Goal: Information Seeking & Learning: Learn about a topic

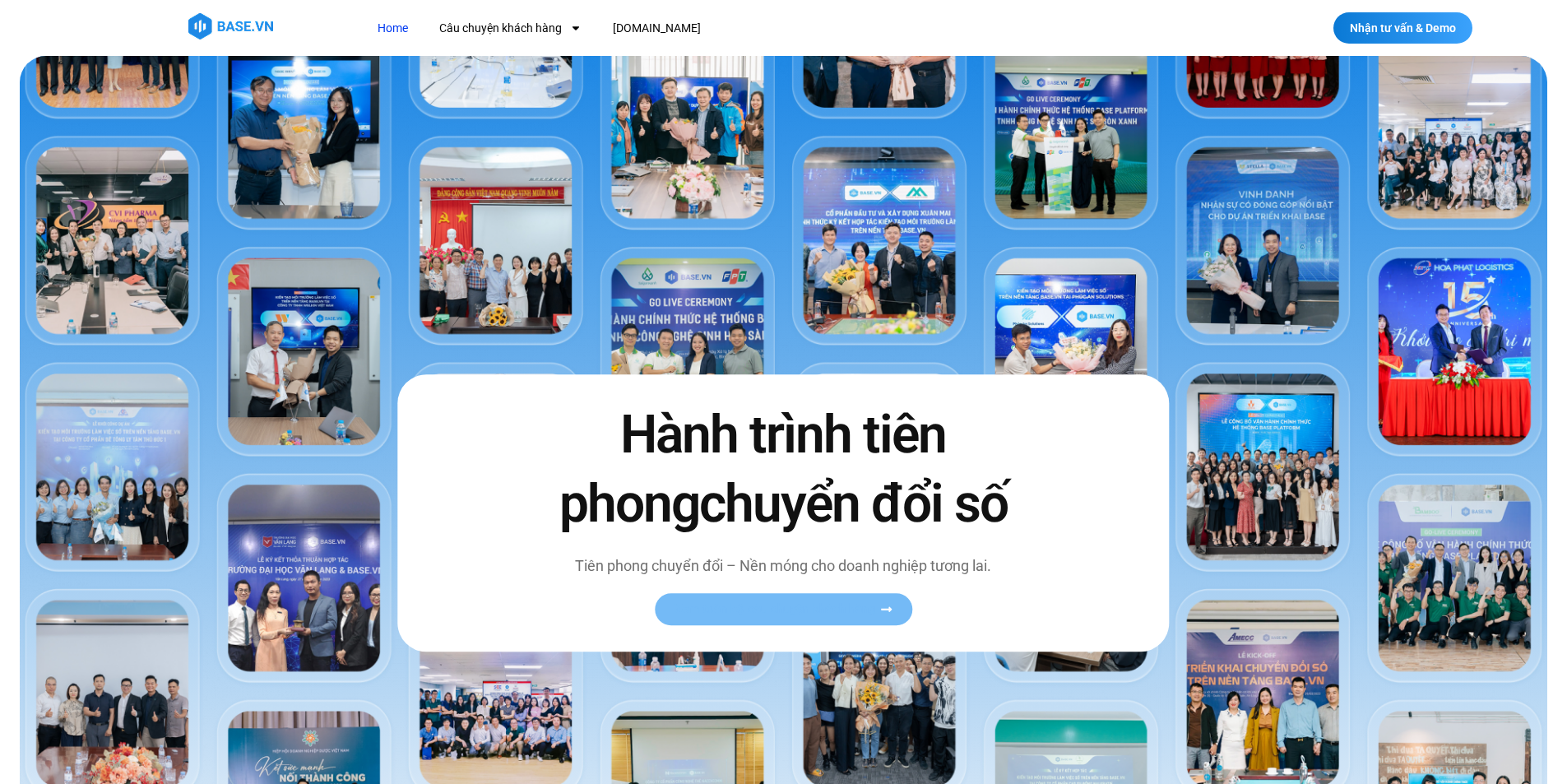
click at [814, 607] on span "Xem toàn bộ câu chuyện khách hàng" at bounding box center [775, 608] width 201 height 12
click at [886, 603] on link "Xem toàn bộ câu chuyện khách hàng" at bounding box center [784, 608] width 257 height 32
click at [889, 613] on icon at bounding box center [886, 608] width 12 height 12
click at [892, 610] on icon at bounding box center [886, 608] width 12 height 12
click at [528, 29] on link "Câu chuyện khách hàng" at bounding box center [510, 28] width 167 height 31
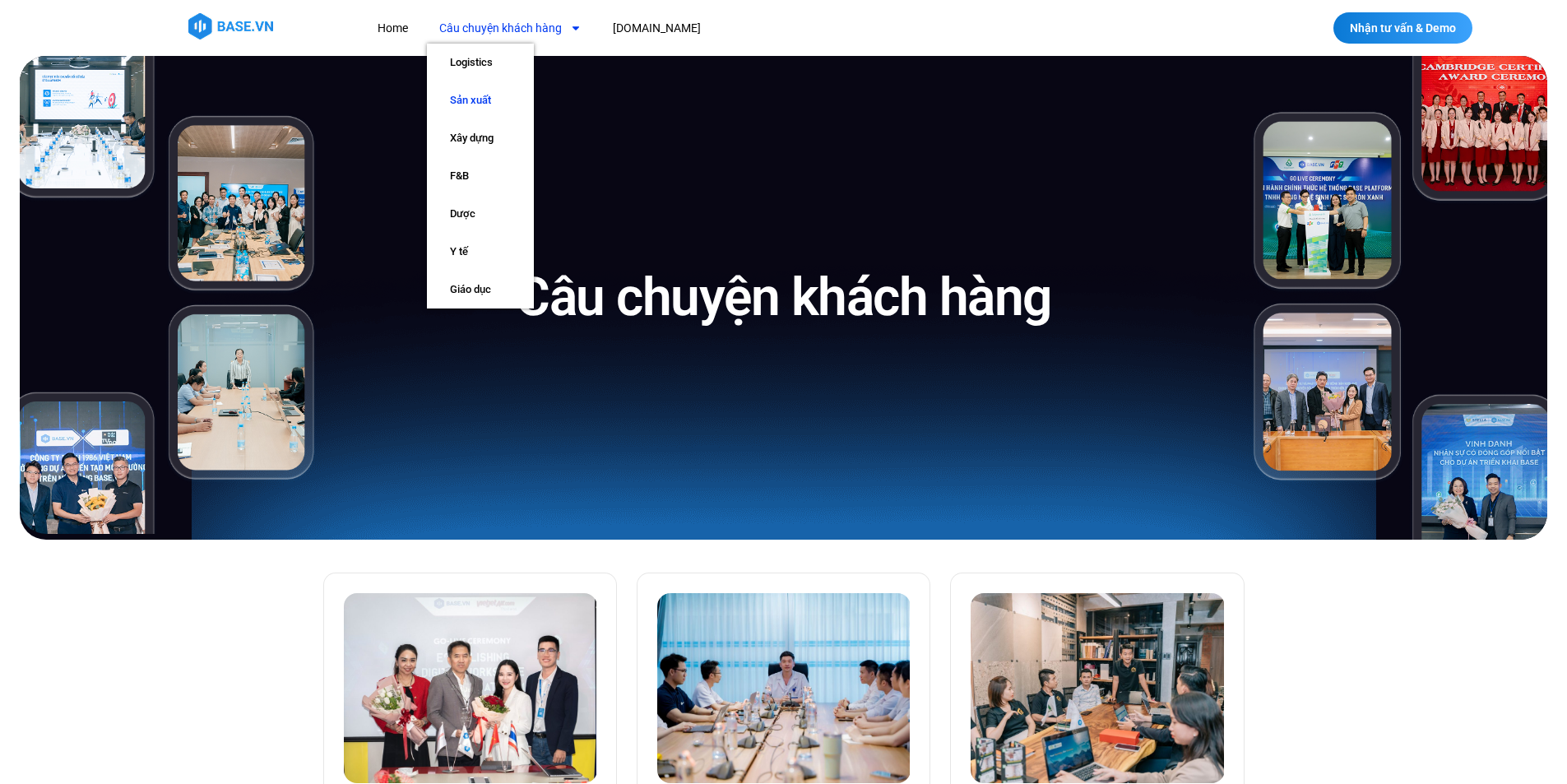
click at [478, 99] on link "Sản xuất" at bounding box center [480, 100] width 107 height 38
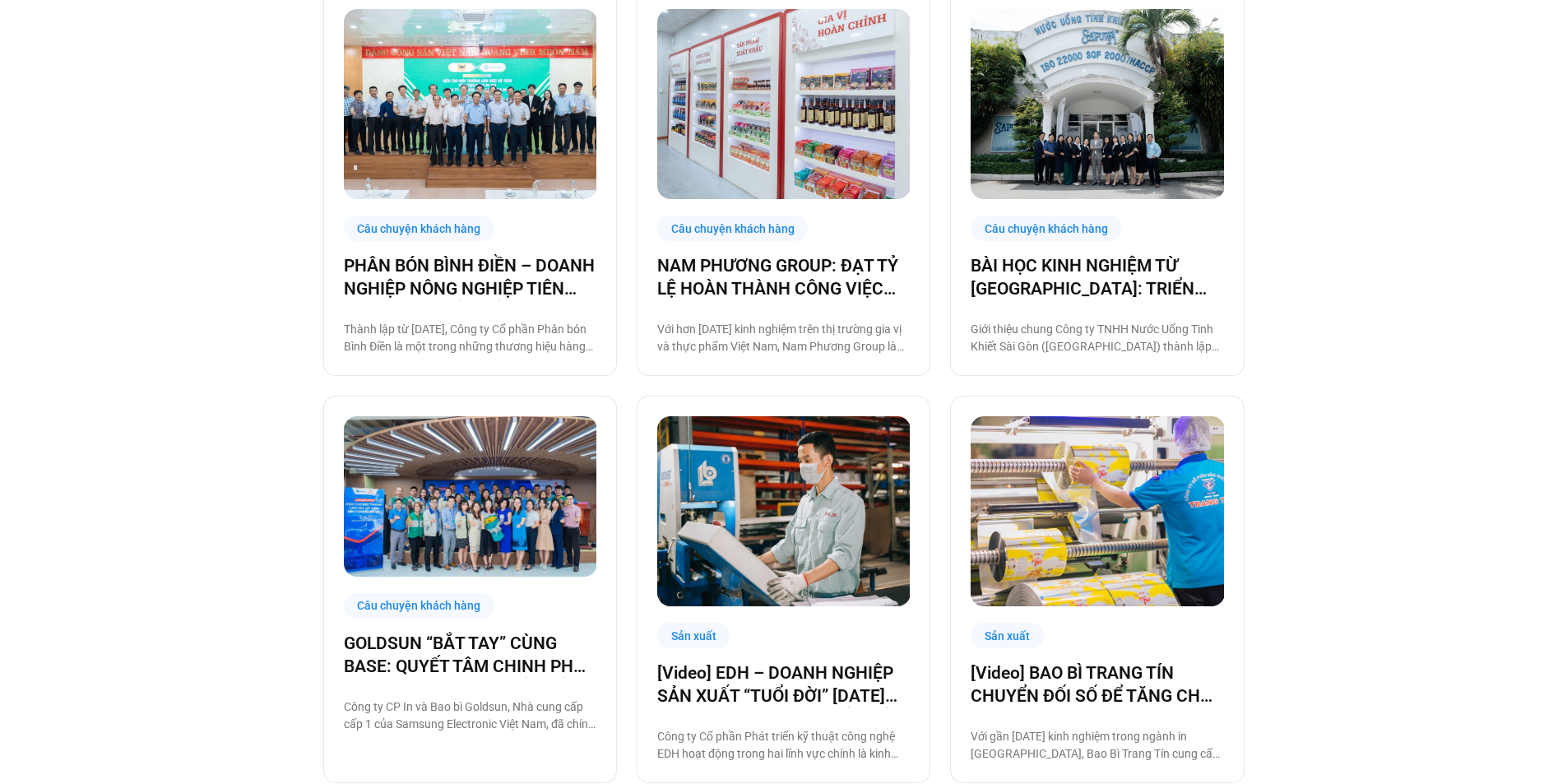
scroll to position [1809, 0]
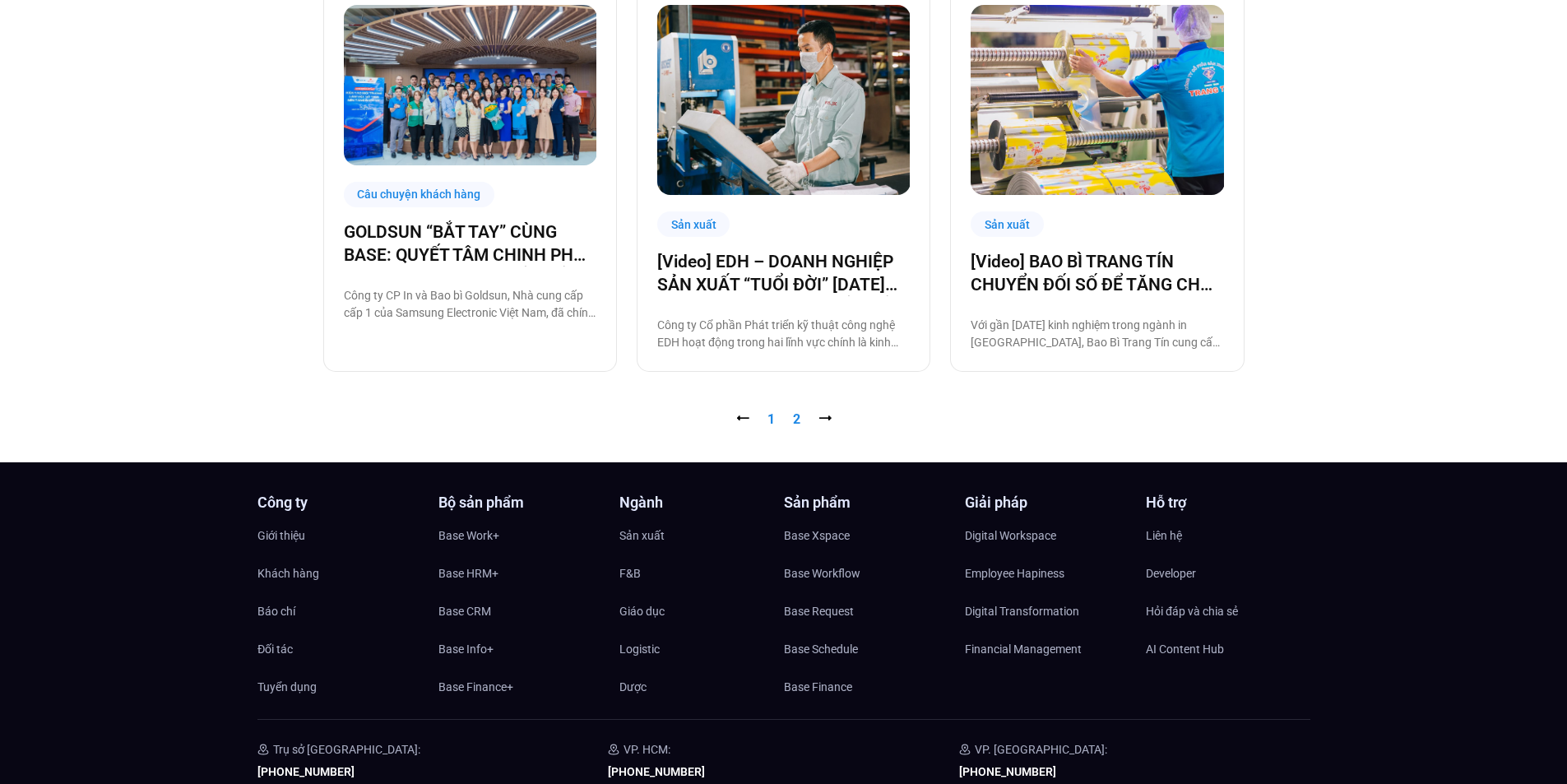
click at [794, 416] on link "Trang 2" at bounding box center [796, 419] width 8 height 15
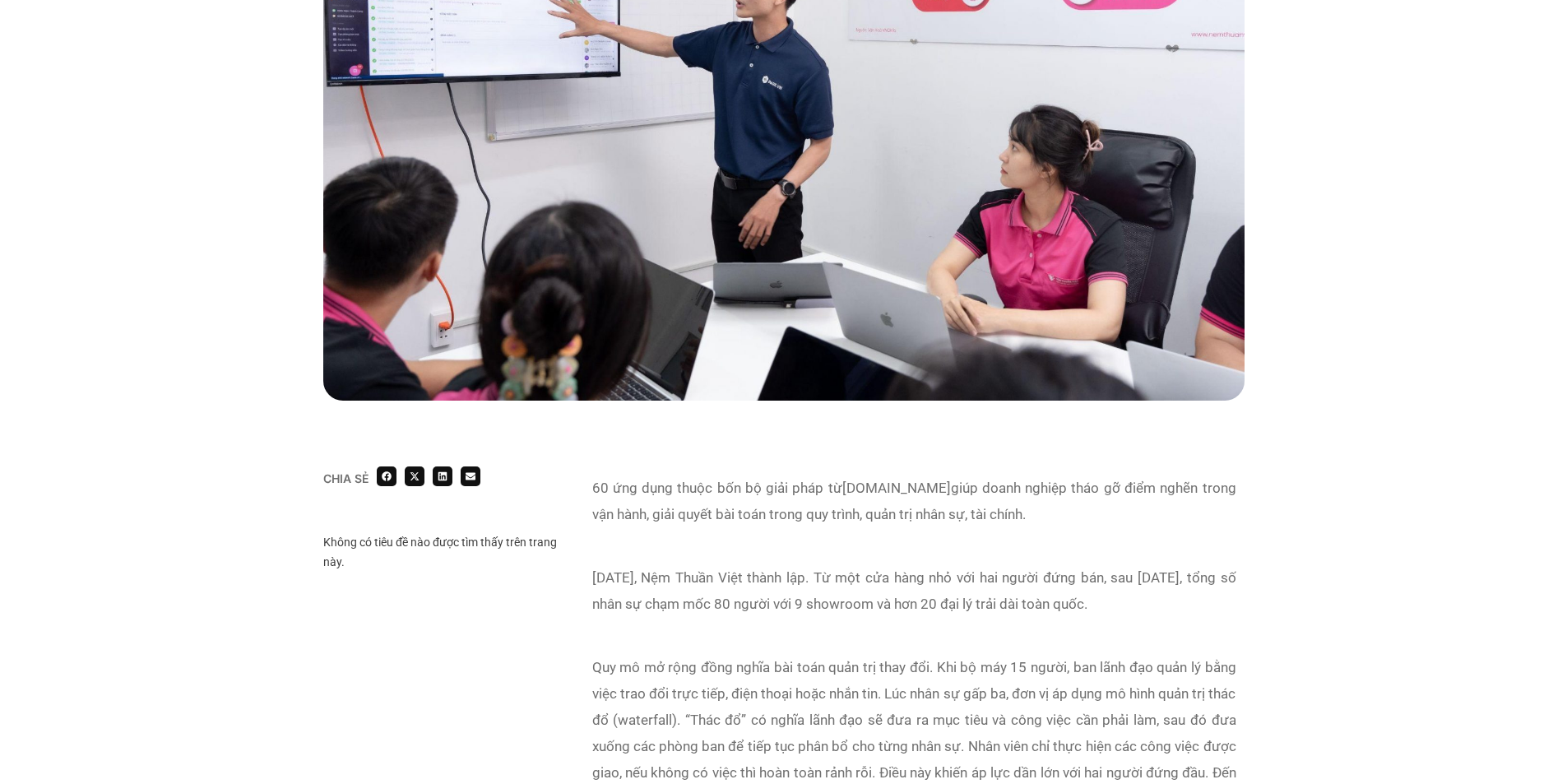
scroll to position [165, 0]
